Goal: Task Accomplishment & Management: Manage account settings

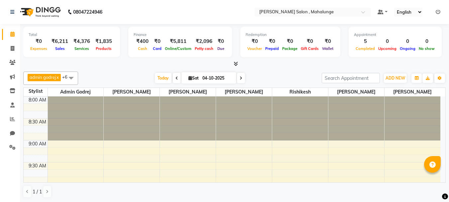
click at [295, 58] on div "Total ₹0 Expenses ₹6,211 Sales ₹4,376 Services ₹1,835 Products Finance ₹400 Cas…" at bounding box center [234, 43] width 423 height 33
click at [14, 47] on icon at bounding box center [13, 48] width 4 height 5
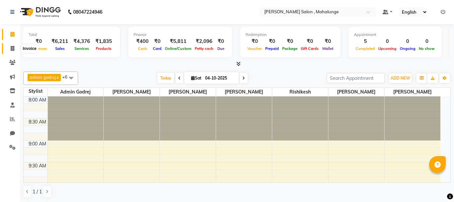
select select "service"
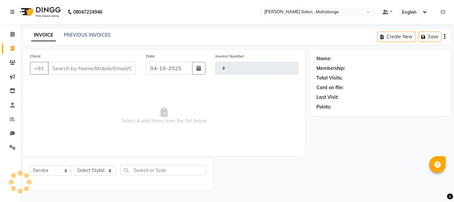
click at [80, 69] on input "Client" at bounding box center [92, 68] width 88 height 13
type input "9"
type input "2000"
select select "7250"
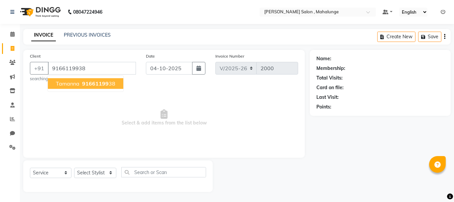
type input "9166119938"
select select "1: Object"
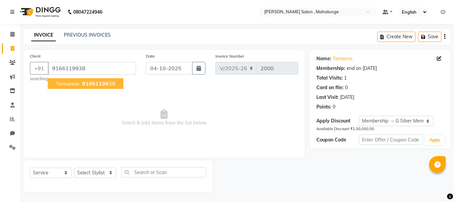
click at [94, 85] on span "91661199" at bounding box center [95, 83] width 27 height 7
select select "1: Object"
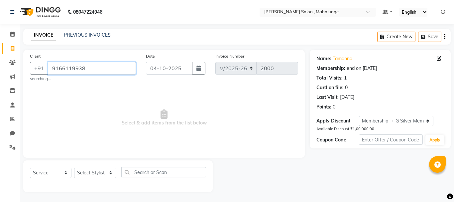
click at [72, 69] on input "9166119938" at bounding box center [92, 68] width 88 height 13
click at [14, 33] on icon at bounding box center [12, 34] width 4 height 5
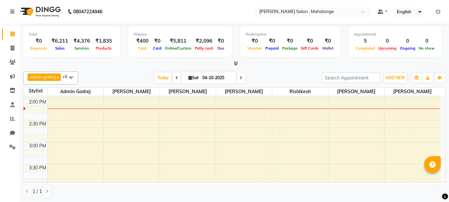
scroll to position [299, 0]
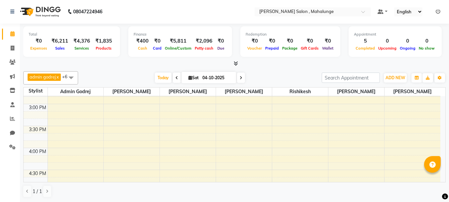
click at [66, 148] on div "8:00 AM 8:30 AM 9:00 AM 9:30 AM 10:00 AM 10:30 AM 11:00 AM 11:30 AM 12:00 PM 12…" at bounding box center [232, 82] width 417 height 570
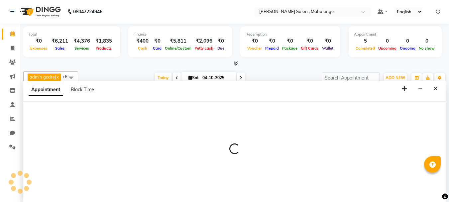
click at [66, 148] on div at bounding box center [234, 151] width 423 height 100
select select "61810"
select select "tentative"
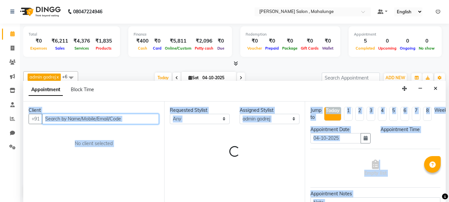
select select "960"
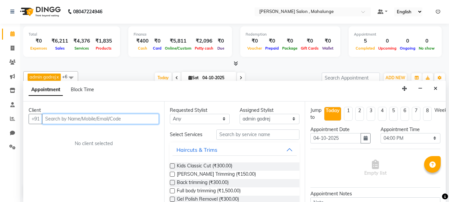
paste input "9166119938"
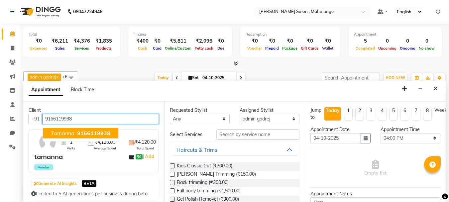
click at [86, 133] on span "9166119938" at bounding box center [93, 133] width 33 height 7
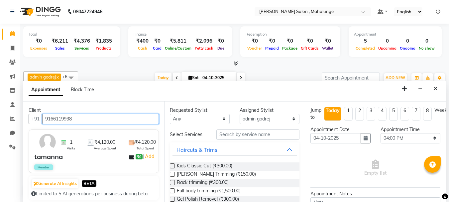
type input "9166119938"
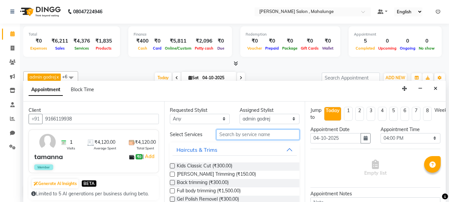
click at [261, 138] on input "text" at bounding box center [257, 134] width 83 height 10
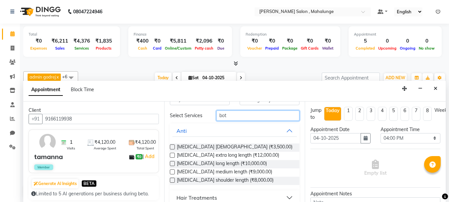
scroll to position [27, 0]
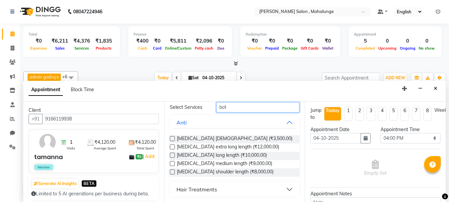
type input "bot"
click at [172, 162] on label at bounding box center [172, 163] width 5 height 5
click at [172, 162] on input "checkbox" at bounding box center [172, 164] width 4 height 4
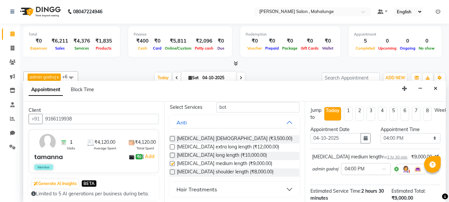
checkbox input "false"
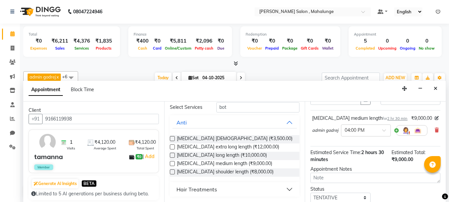
scroll to position [87, 0]
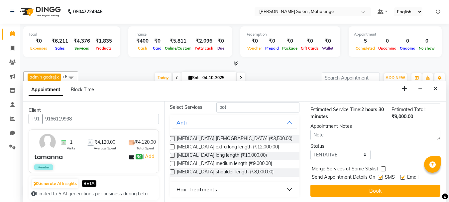
click at [358, 187] on button "Book" at bounding box center [376, 191] width 130 height 12
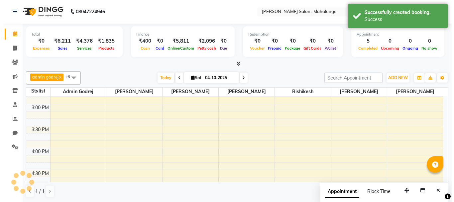
scroll to position [0, 0]
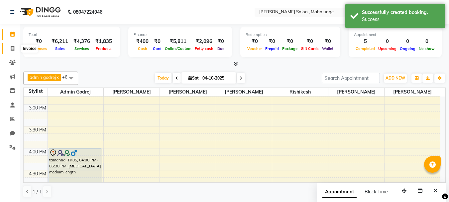
click at [13, 48] on icon at bounding box center [13, 48] width 4 height 5
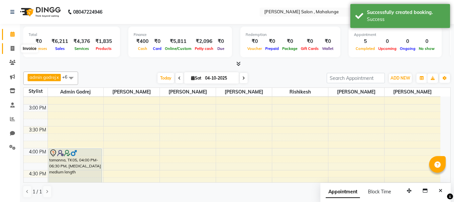
select select "7250"
select select "service"
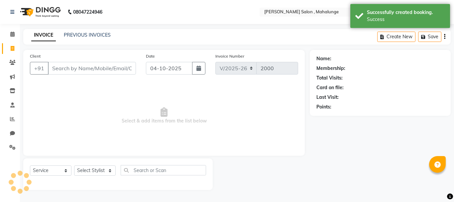
click at [69, 67] on input "Client" at bounding box center [92, 68] width 88 height 13
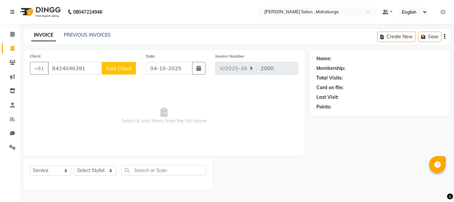
type input "8424046391"
click at [115, 67] on span "Add Client" at bounding box center [119, 68] width 26 height 7
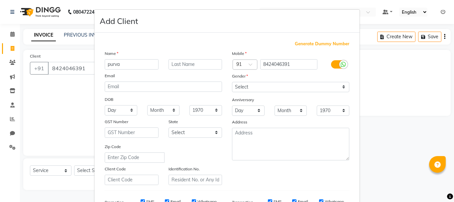
type input "purva"
drag, startPoint x: 251, startPoint y: 92, endPoint x: 247, endPoint y: 86, distance: 7.2
click at [249, 89] on div "Mobile Country Code × 91 8424046391 Gender Select [DEMOGRAPHIC_DATA] [DEMOGRAPH…" at bounding box center [290, 117] width 127 height 135
click at [247, 86] on select "Select [DEMOGRAPHIC_DATA] [DEMOGRAPHIC_DATA] Other Prefer Not To Say" at bounding box center [290, 87] width 117 height 10
select select "[DEMOGRAPHIC_DATA]"
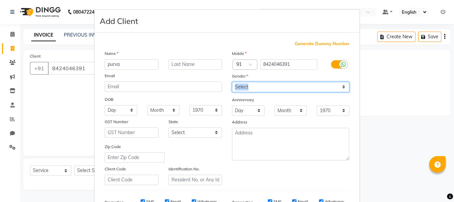
click at [232, 82] on select "Select [DEMOGRAPHIC_DATA] [DEMOGRAPHIC_DATA] Other Prefer Not To Say" at bounding box center [290, 87] width 117 height 10
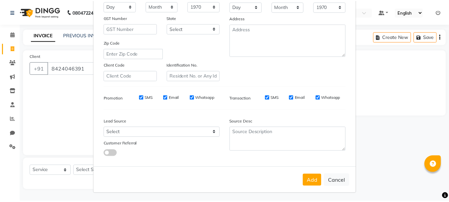
scroll to position [105, 0]
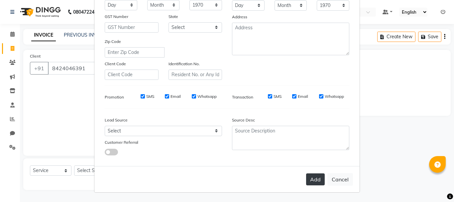
click at [315, 175] on button "Add" at bounding box center [315, 179] width 19 height 12
select select
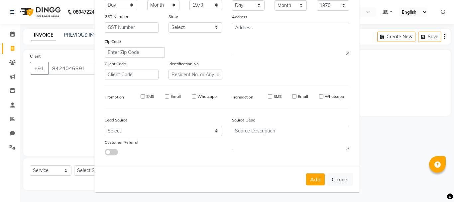
select select
checkbox input "false"
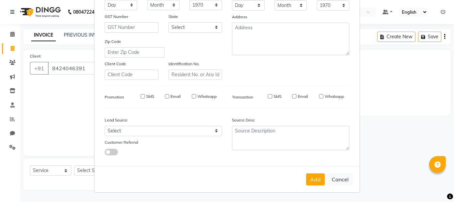
checkbox input "false"
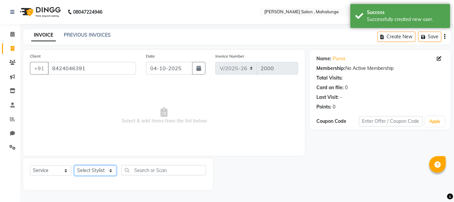
click at [100, 168] on select "Select Stylist admin godrej [PERSON_NAME] [PERSON_NAME] [PERSON_NAME] [PERSON_N…" at bounding box center [95, 170] width 42 height 10
select select "67171"
click at [74, 165] on select "Select Stylist admin godrej [PERSON_NAME] [PERSON_NAME] [PERSON_NAME] [PERSON_N…" at bounding box center [95, 170] width 42 height 10
drag, startPoint x: 94, startPoint y: 166, endPoint x: 127, endPoint y: 148, distance: 37.1
click at [96, 108] on span "Select & add items from the list below" at bounding box center [164, 115] width 268 height 67
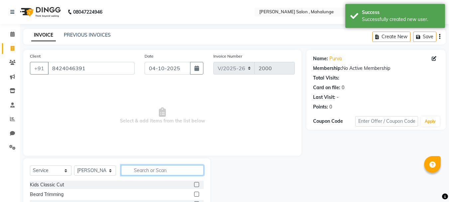
click at [146, 171] on input "text" at bounding box center [162, 170] width 83 height 10
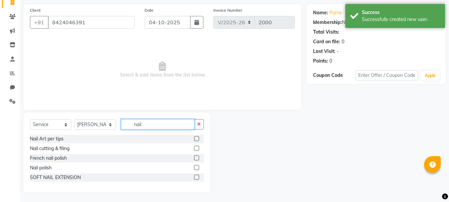
scroll to position [46, 0]
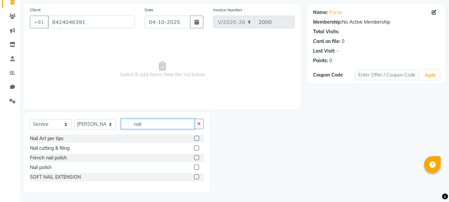
click at [145, 119] on input "nail" at bounding box center [157, 124] width 73 height 10
click at [146, 119] on input "nail" at bounding box center [157, 124] width 73 height 10
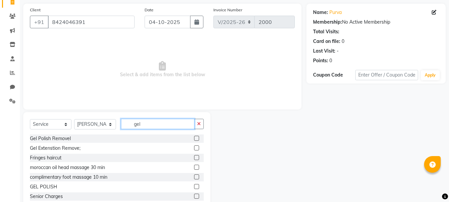
scroll to position [37, 0]
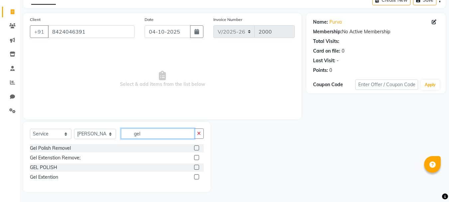
type input "gel"
click at [198, 167] on label at bounding box center [196, 167] width 5 height 5
click at [198, 167] on input "checkbox" at bounding box center [196, 167] width 4 height 4
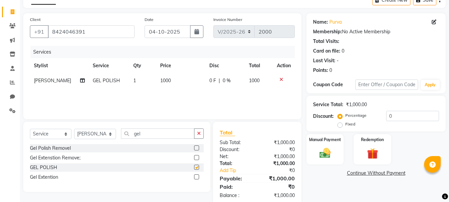
checkbox input "false"
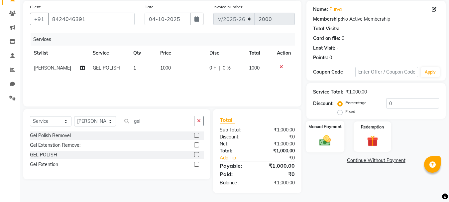
scroll to position [50, 0]
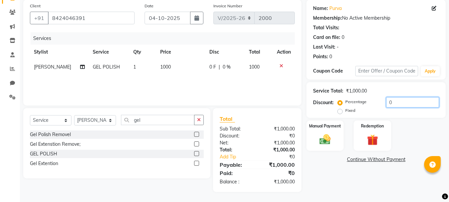
click at [413, 99] on input "0" at bounding box center [412, 102] width 53 height 10
type input "030"
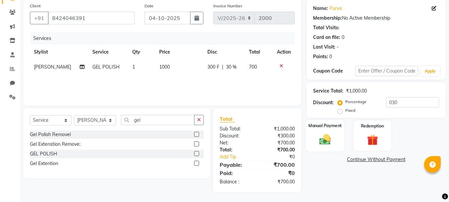
click at [318, 136] on img at bounding box center [325, 139] width 19 height 13
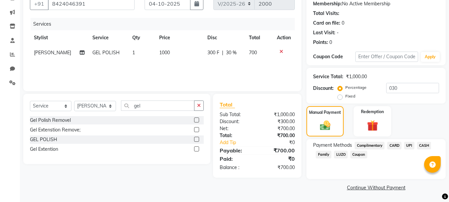
scroll to position [65, 0]
click at [423, 144] on span "CASH" at bounding box center [424, 145] width 14 height 8
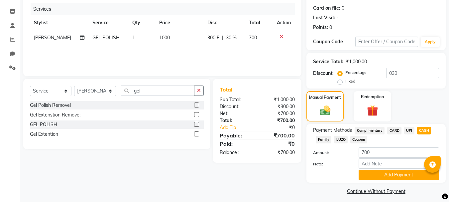
scroll to position [84, 0]
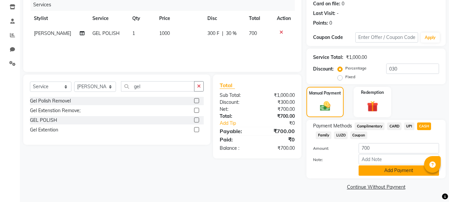
click at [393, 171] on button "Add Payment" at bounding box center [399, 170] width 80 height 10
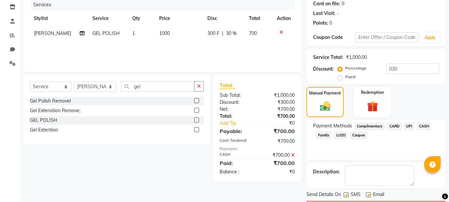
scroll to position [103, 0]
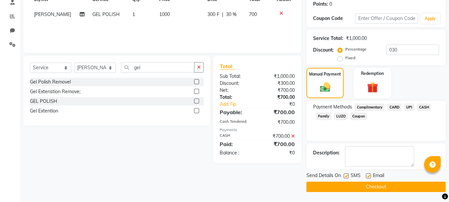
click at [382, 188] on button "Checkout" at bounding box center [376, 187] width 139 height 10
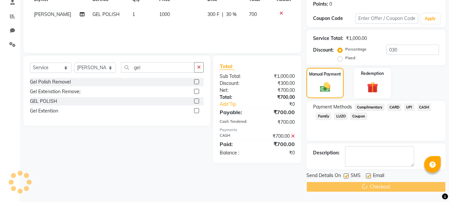
scroll to position [86, 0]
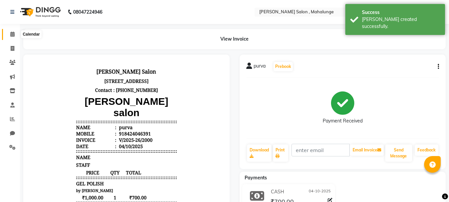
click at [12, 33] on icon at bounding box center [12, 34] width 4 height 5
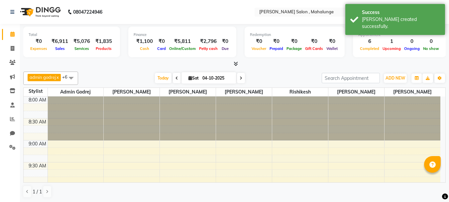
click at [235, 63] on icon at bounding box center [236, 63] width 4 height 5
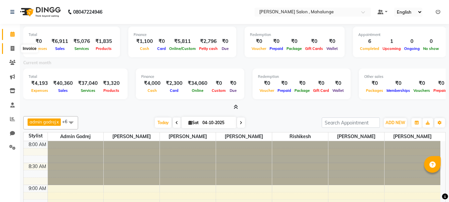
click at [12, 47] on icon at bounding box center [13, 48] width 4 height 5
select select "7250"
select select "service"
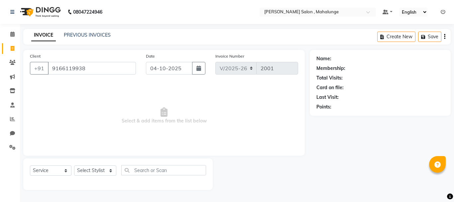
type input "9166119938"
select select "1: Object"
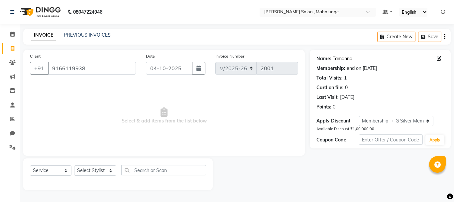
click at [343, 59] on link "Tamanna" at bounding box center [343, 58] width 20 height 7
click at [103, 170] on select "Select Stylist admin godrej [PERSON_NAME] [PERSON_NAME] [PERSON_NAME] [PERSON_N…" at bounding box center [95, 170] width 42 height 10
select select "61810"
click at [74, 165] on select "Select Stylist admin godrej [PERSON_NAME] [PERSON_NAME] [PERSON_NAME] [PERSON_N…" at bounding box center [95, 170] width 42 height 10
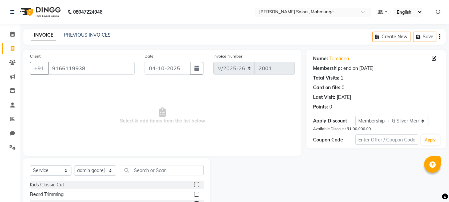
click at [151, 170] on input "text" at bounding box center [162, 170] width 83 height 10
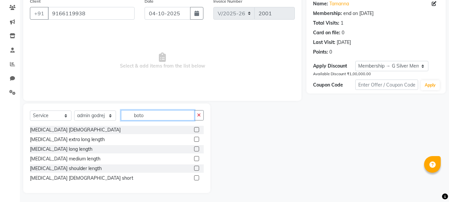
scroll to position [56, 0]
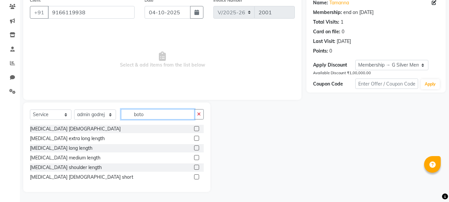
type input "boto"
click at [196, 159] on label at bounding box center [196, 157] width 5 height 5
click at [196, 159] on input "checkbox" at bounding box center [196, 158] width 4 height 4
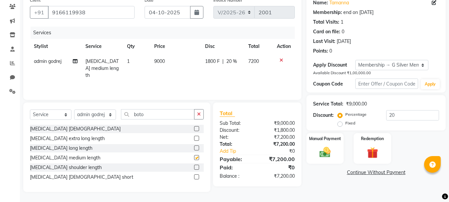
checkbox input "false"
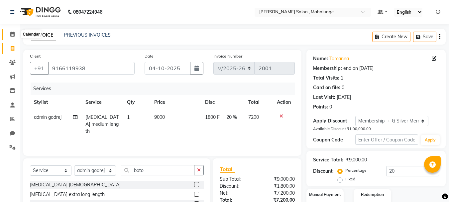
click at [11, 35] on icon at bounding box center [12, 34] width 4 height 5
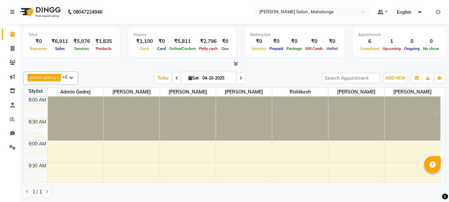
click at [235, 64] on icon at bounding box center [236, 63] width 4 height 5
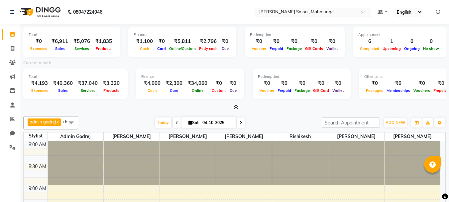
click at [280, 12] on input "text" at bounding box center [306, 12] width 96 height 7
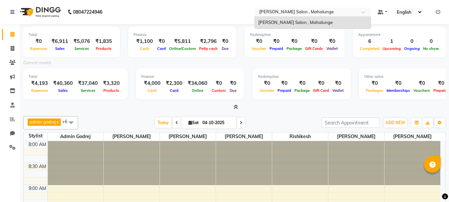
click at [287, 13] on input "text" at bounding box center [306, 12] width 96 height 7
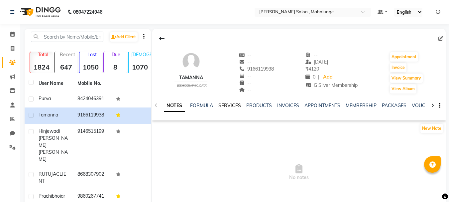
click at [232, 106] on link "SERVICES" at bounding box center [229, 105] width 23 height 6
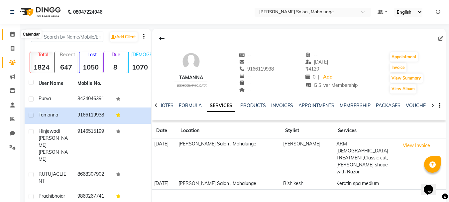
drag, startPoint x: 13, startPoint y: 34, endPoint x: 289, endPoint y: 6, distance: 277.1
click at [13, 35] on icon at bounding box center [12, 34] width 4 height 5
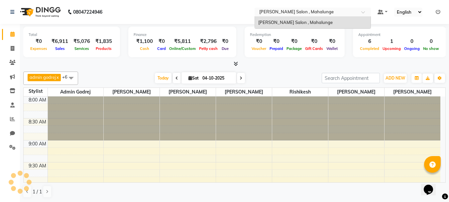
click at [290, 10] on input "text" at bounding box center [306, 12] width 96 height 7
click at [178, 28] on div "Finance ₹1,100 Cash ₹0 Card ₹5,811 Online/Custom ₹2,796 Petty cash ₹0 Due" at bounding box center [182, 42] width 108 height 31
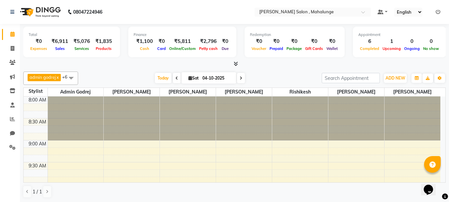
click at [437, 11] on icon at bounding box center [438, 12] width 5 height 5
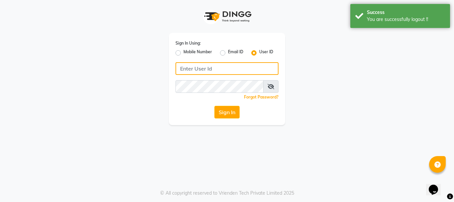
type input "9145515199"
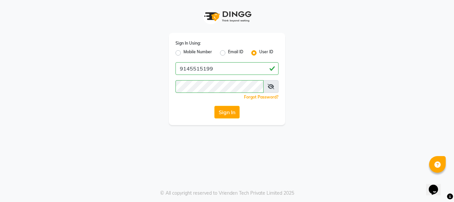
click at [184, 53] on label "Mobile Number" at bounding box center [198, 53] width 29 height 8
click at [184, 53] on input "Mobile Number" at bounding box center [186, 51] width 4 height 4
radio input "true"
radio input "false"
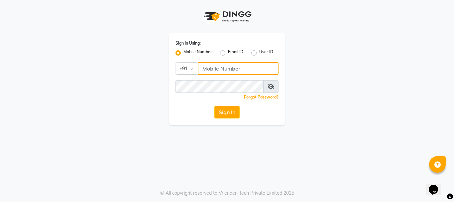
drag, startPoint x: 219, startPoint y: 71, endPoint x: 218, endPoint y: 67, distance: 4.6
click at [219, 70] on input "Username" at bounding box center [238, 68] width 81 height 13
type input "9890515197"
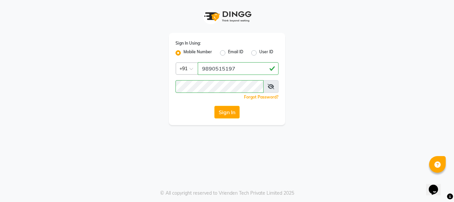
click at [177, 108] on div "Sign In" at bounding box center [227, 112] width 103 height 13
click at [228, 112] on button "Sign In" at bounding box center [227, 112] width 25 height 13
